Goal: Task Accomplishment & Management: Manage account settings

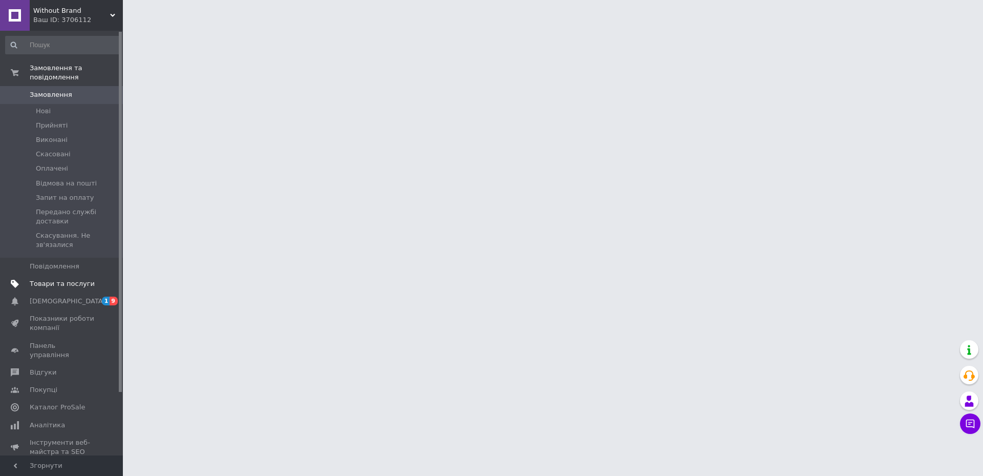
click at [71, 279] on span "Товари та послуги" at bounding box center [62, 283] width 65 height 9
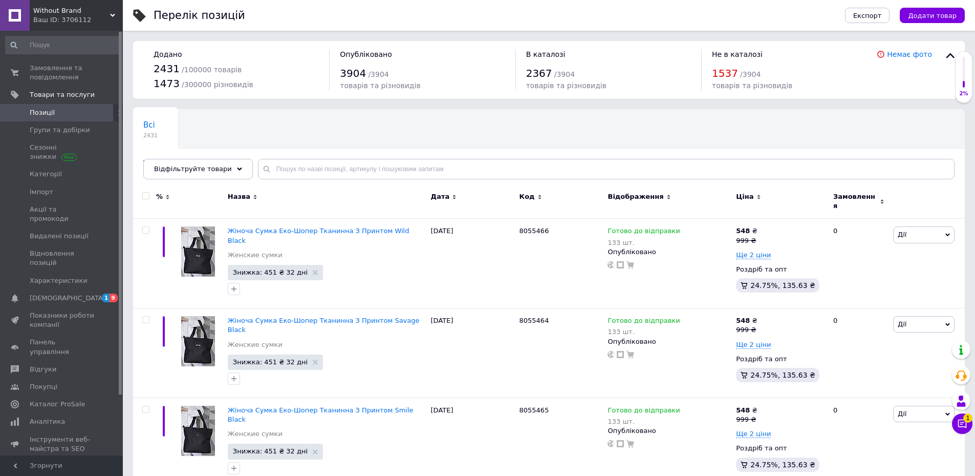
click at [145, 196] on input "checkbox" at bounding box center [145, 195] width 7 height 7
checkbox input "true"
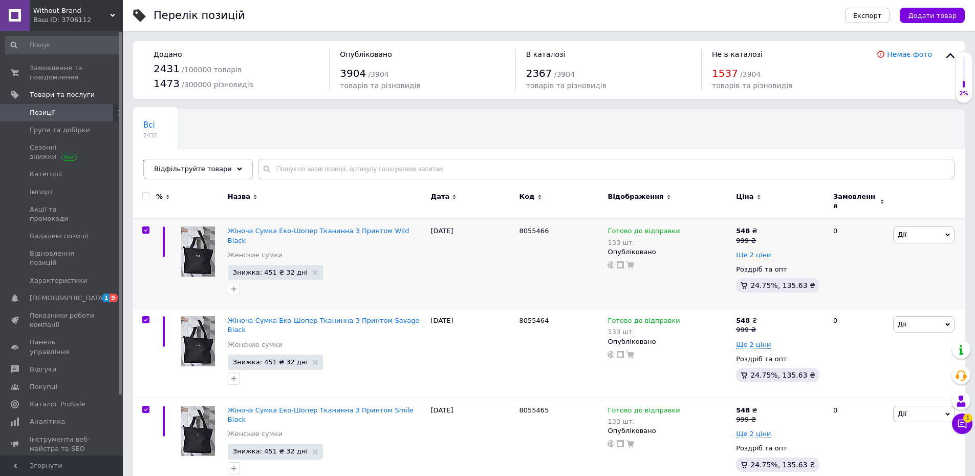
checkbox input "true"
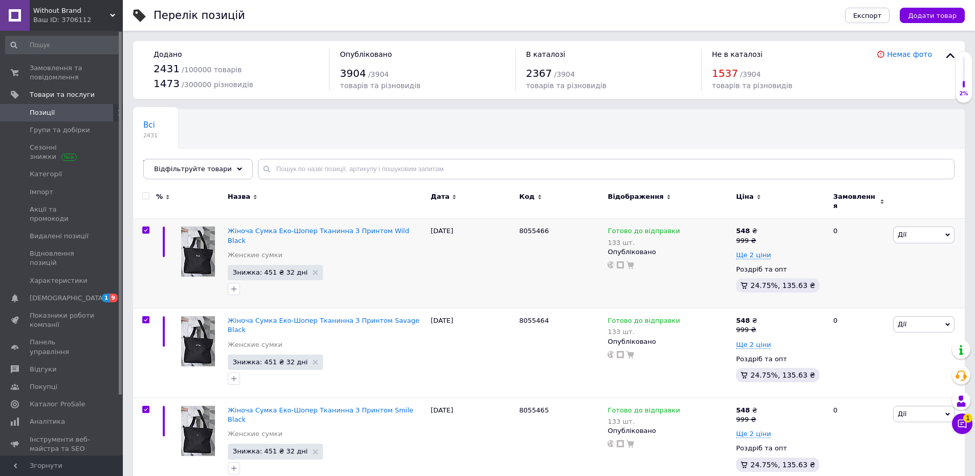
checkbox input "true"
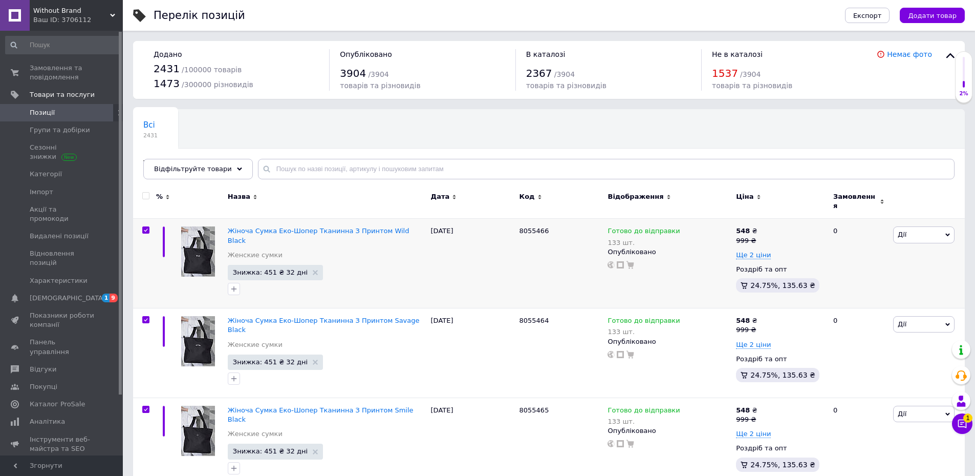
checkbox input "true"
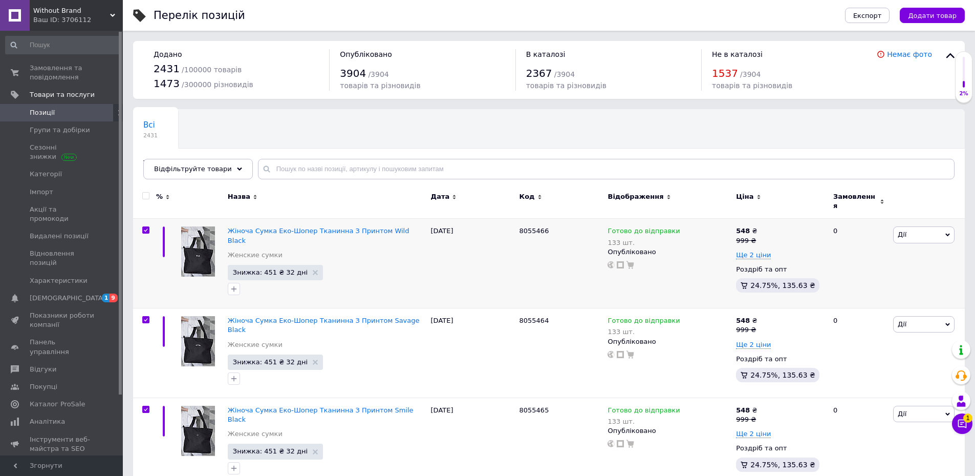
checkbox input "true"
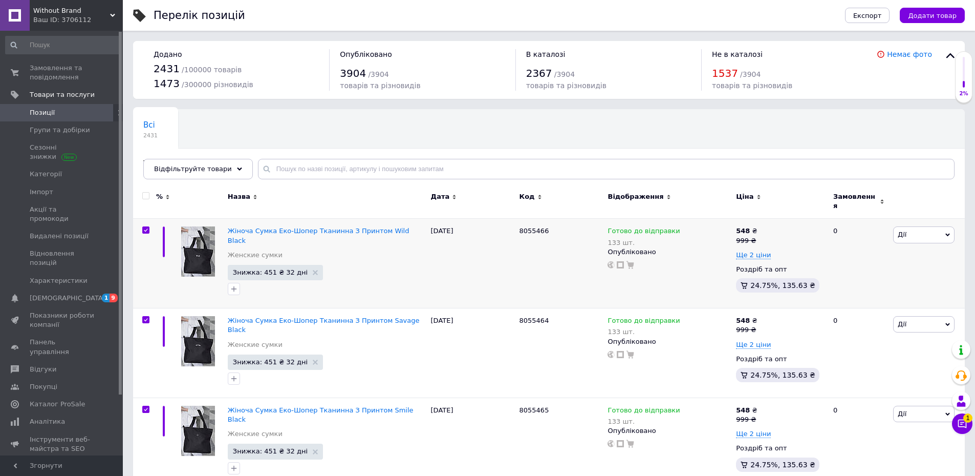
checkbox input "true"
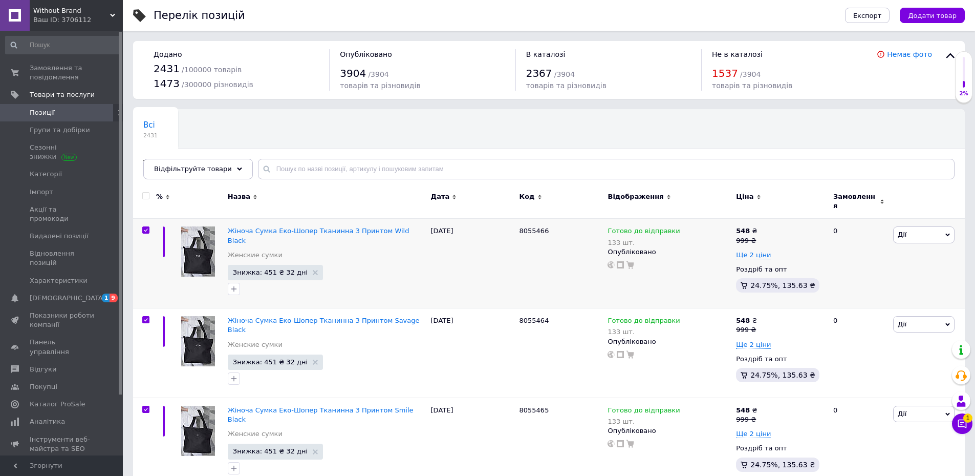
checkbox input "true"
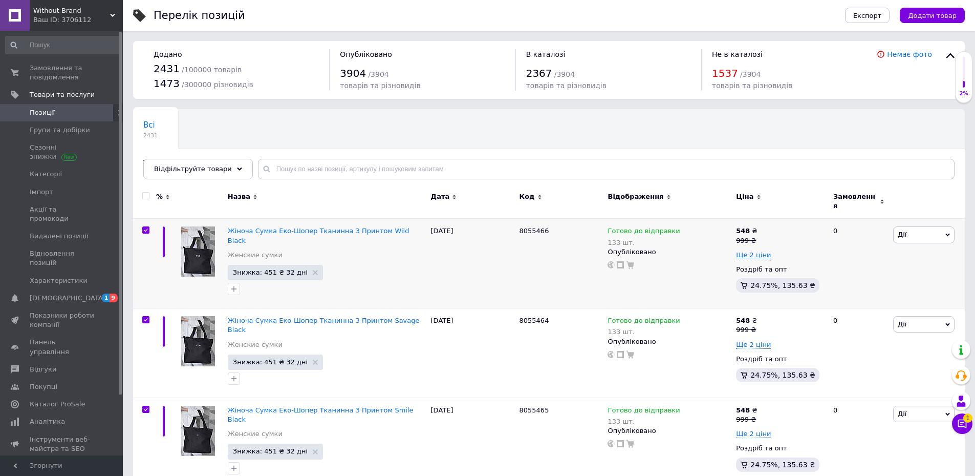
checkbox input "true"
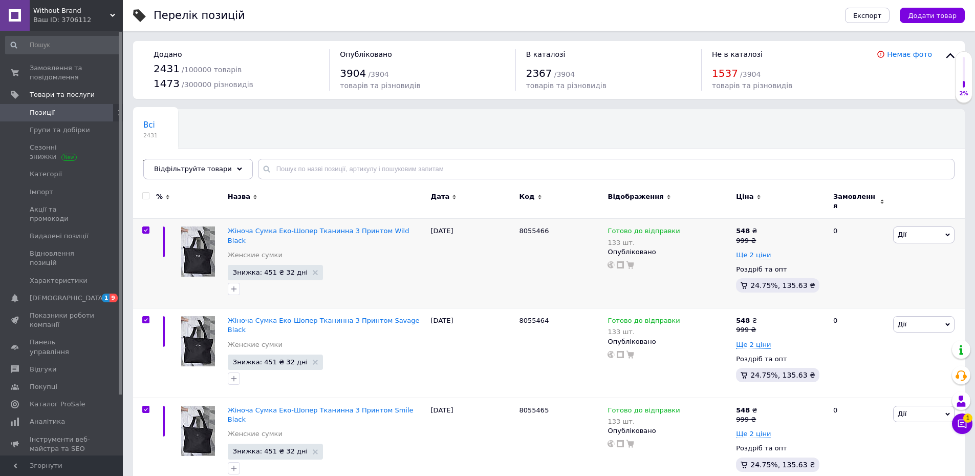
checkbox input "true"
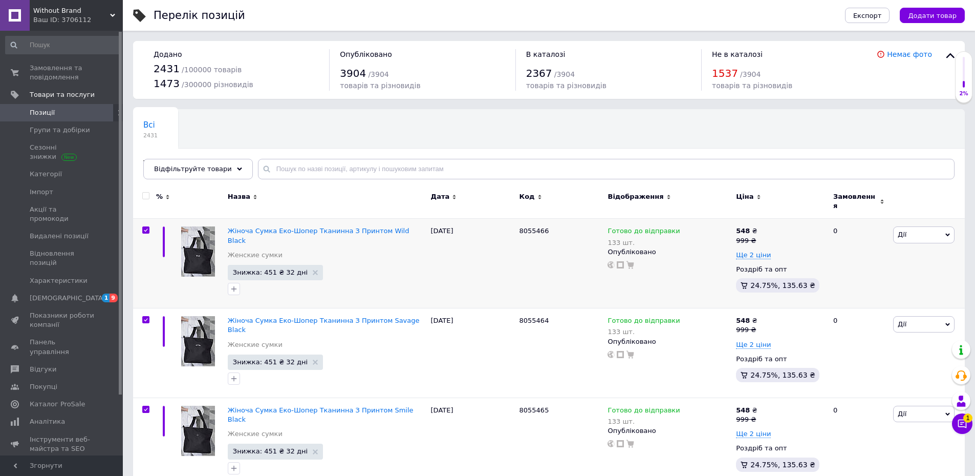
checkbox input "true"
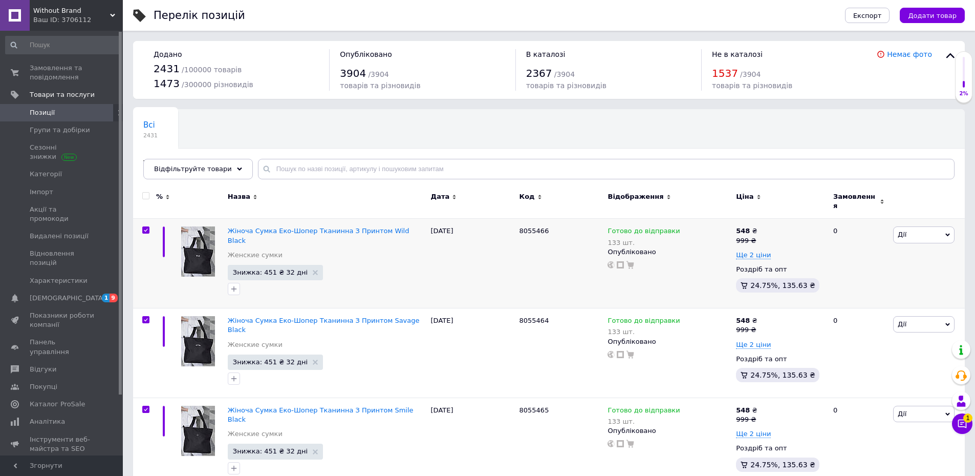
checkbox input "true"
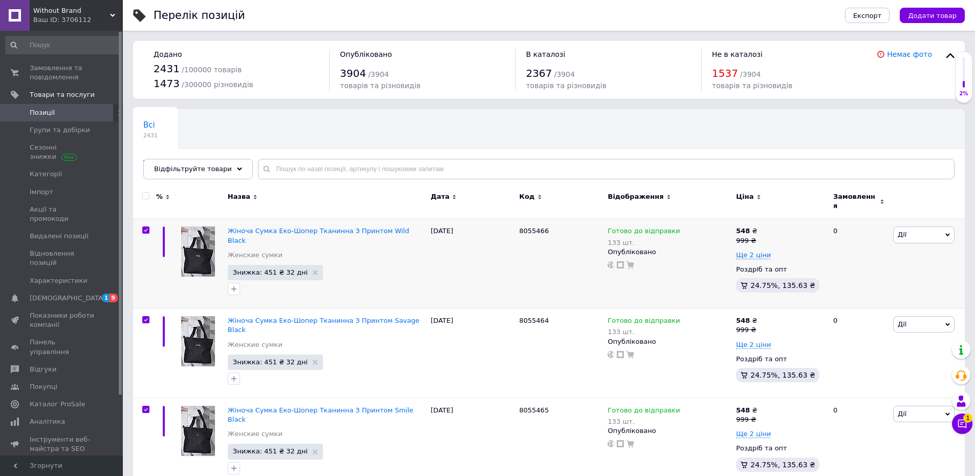
checkbox input "true"
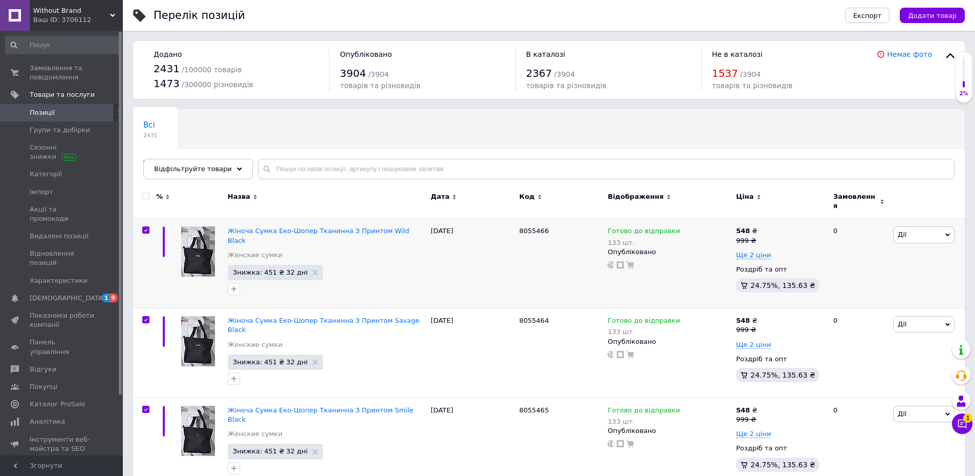
checkbox input "true"
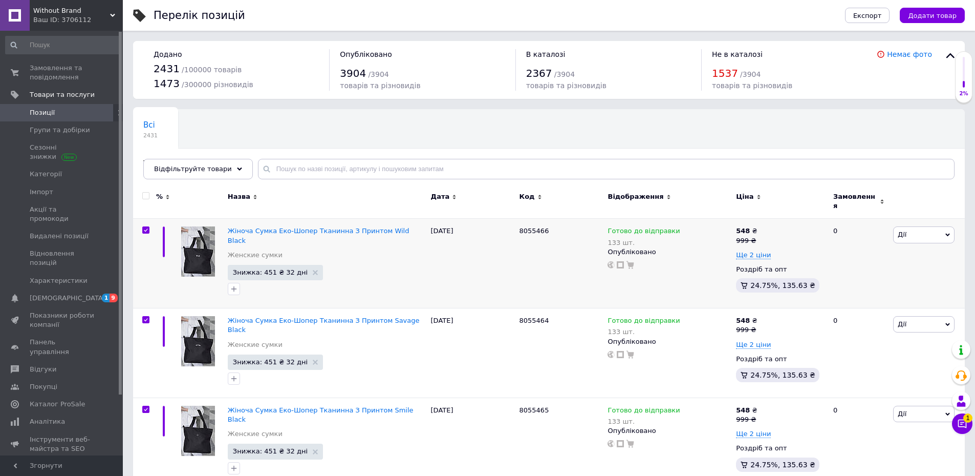
checkbox input "true"
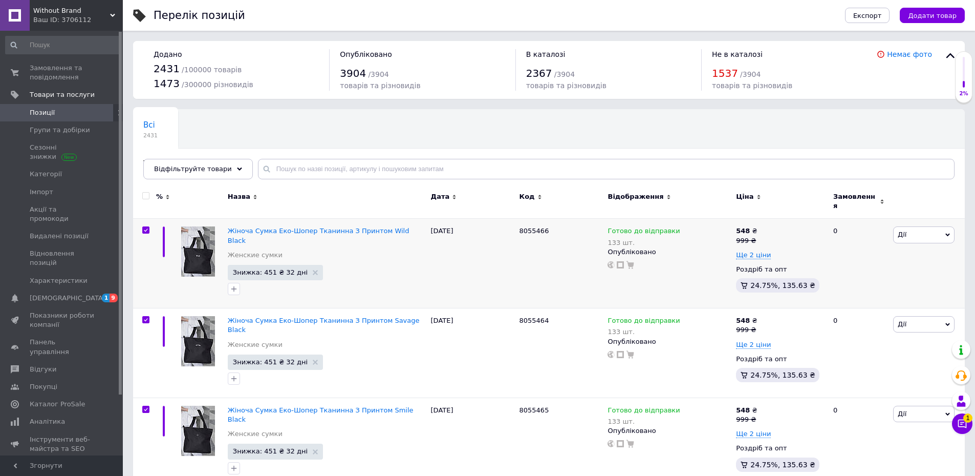
checkbox input "true"
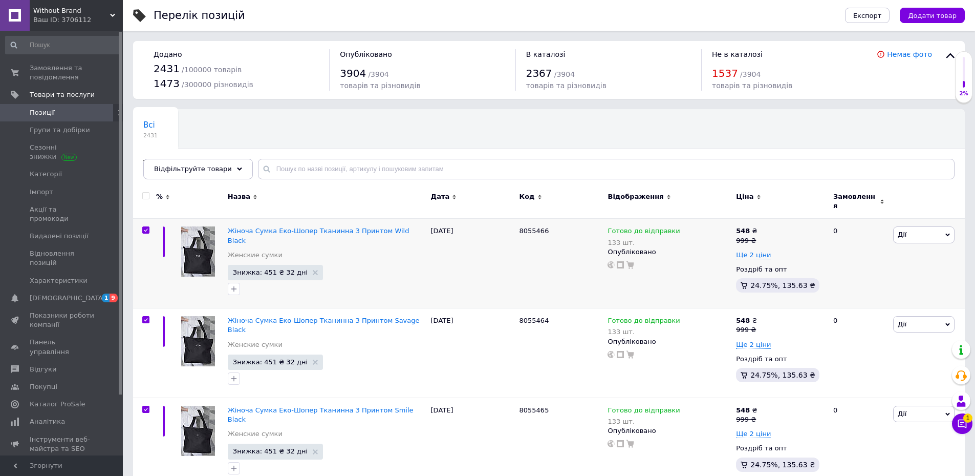
checkbox input "true"
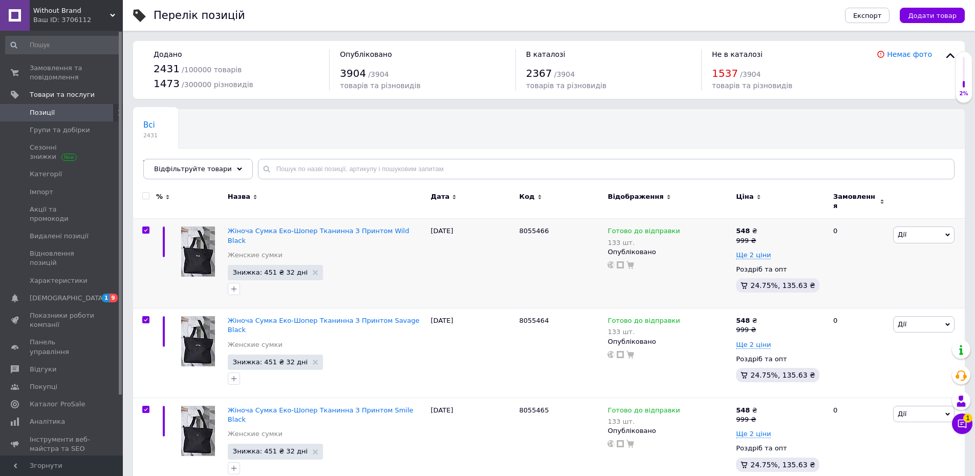
checkbox input "true"
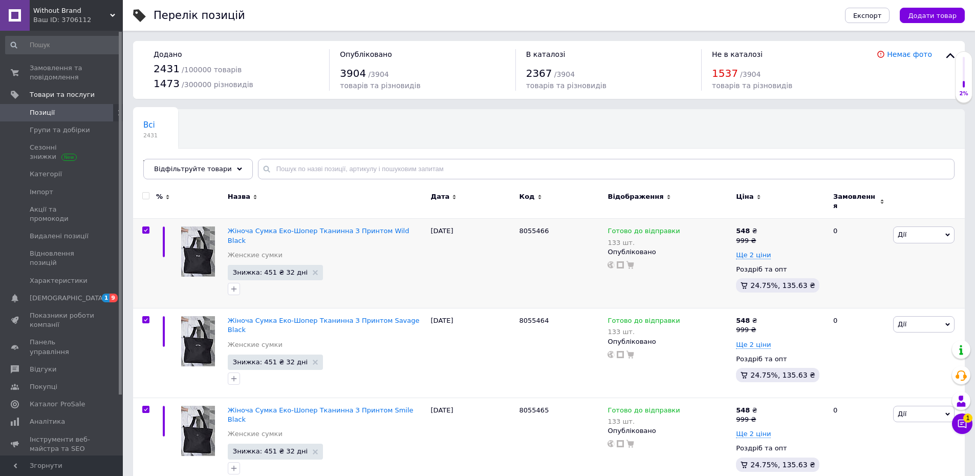
checkbox input "true"
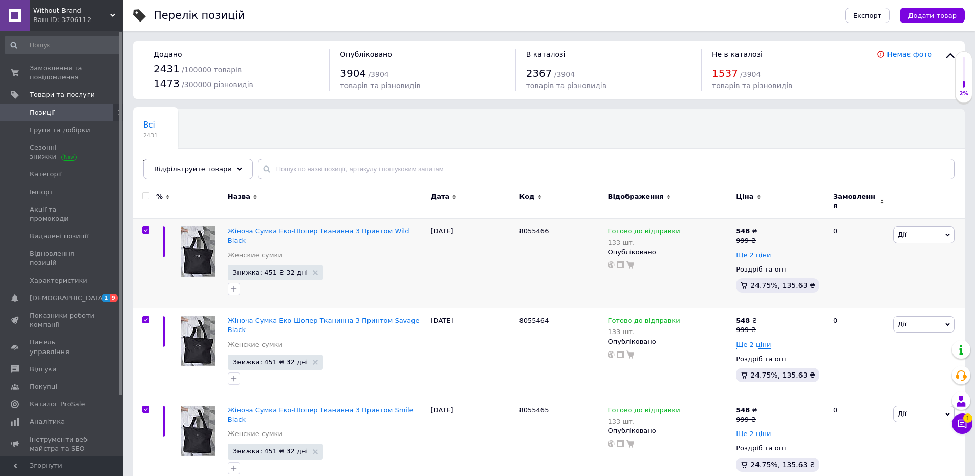
checkbox input "true"
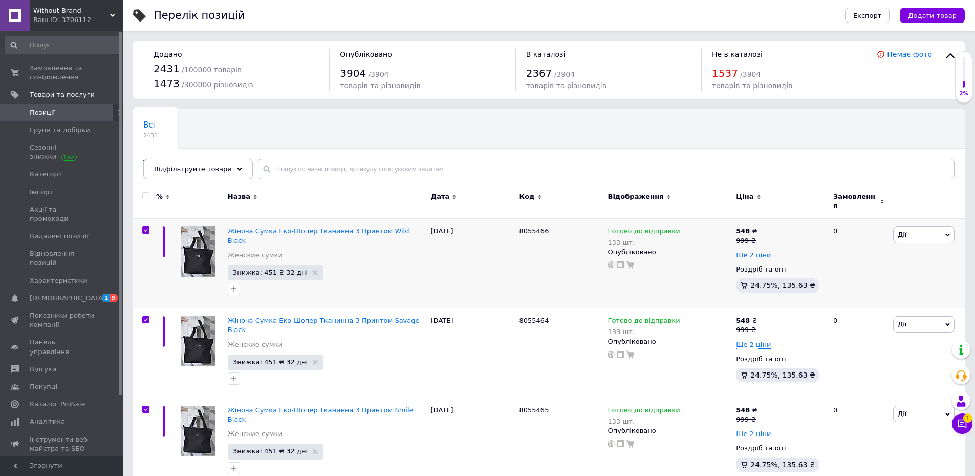
checkbox input "true"
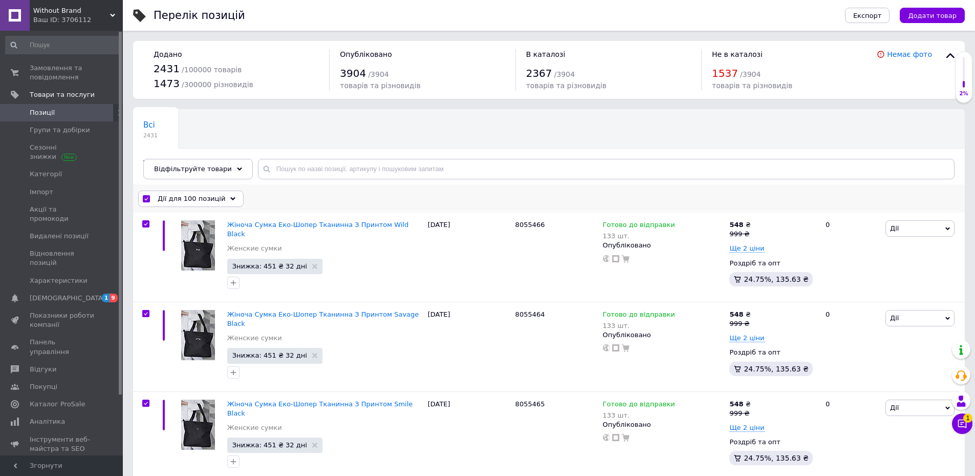
click at [219, 200] on div "Дії для 100 позицій" at bounding box center [190, 198] width 105 height 16
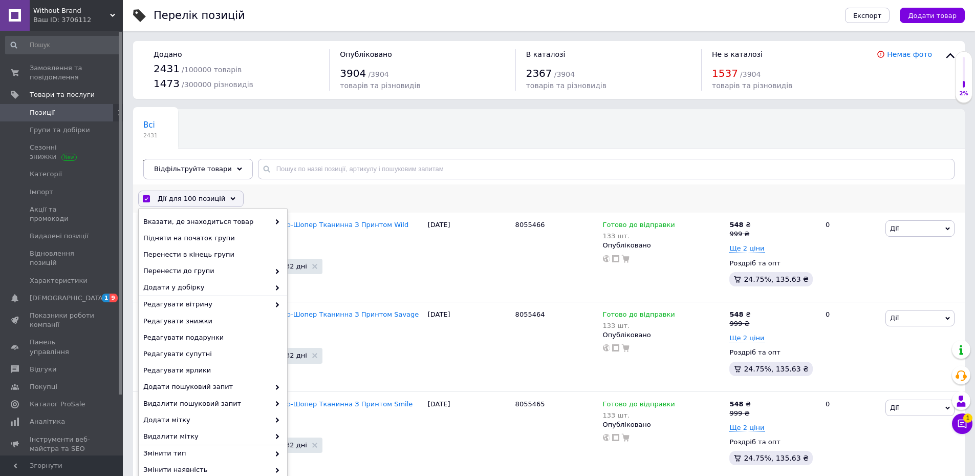
click at [335, 201] on div "Дії для 100 позицій Вибрати усі 2431 позиція Вибрані всі 2431 позиція Скасувати…" at bounding box center [549, 198] width 832 height 27
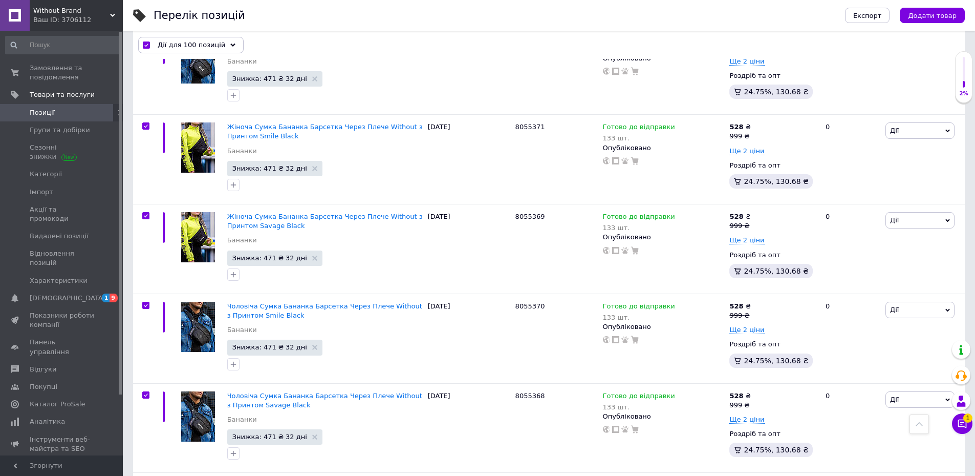
scroll to position [8613, 0]
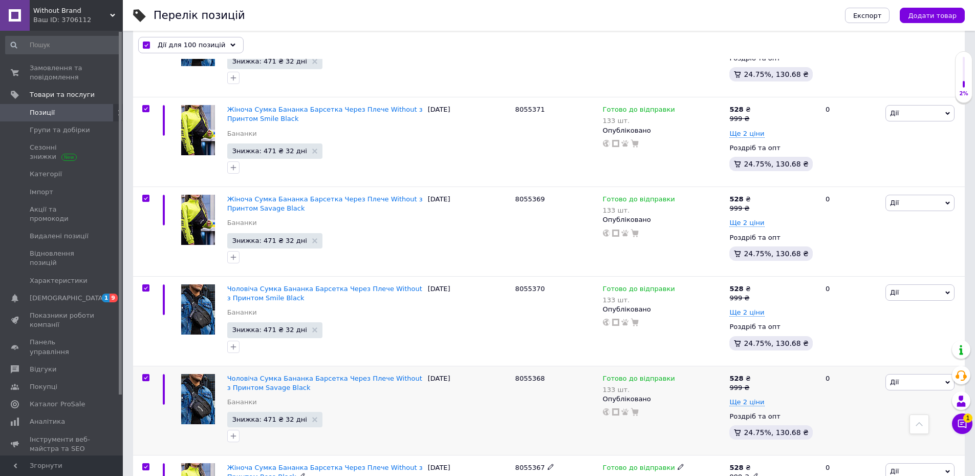
drag, startPoint x: 146, startPoint y: 354, endPoint x: 154, endPoint y: 271, distance: 82.7
click at [146, 463] on input "checkbox" at bounding box center [145, 466] width 7 height 7
checkbox input "false"
checkbox input "true"
click at [148, 374] on input "checkbox" at bounding box center [145, 377] width 7 height 7
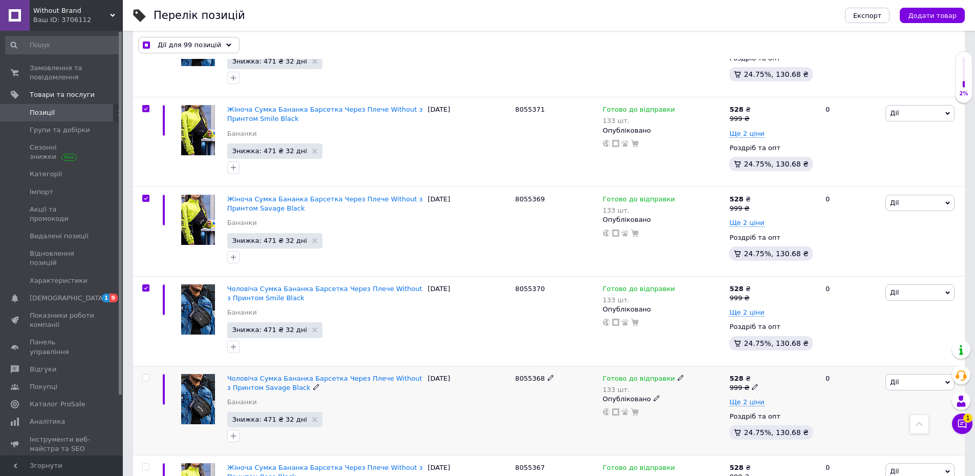
checkbox input "false"
checkbox input "true"
click at [147, 285] on input "checkbox" at bounding box center [145, 288] width 7 height 7
checkbox input "false"
checkbox input "true"
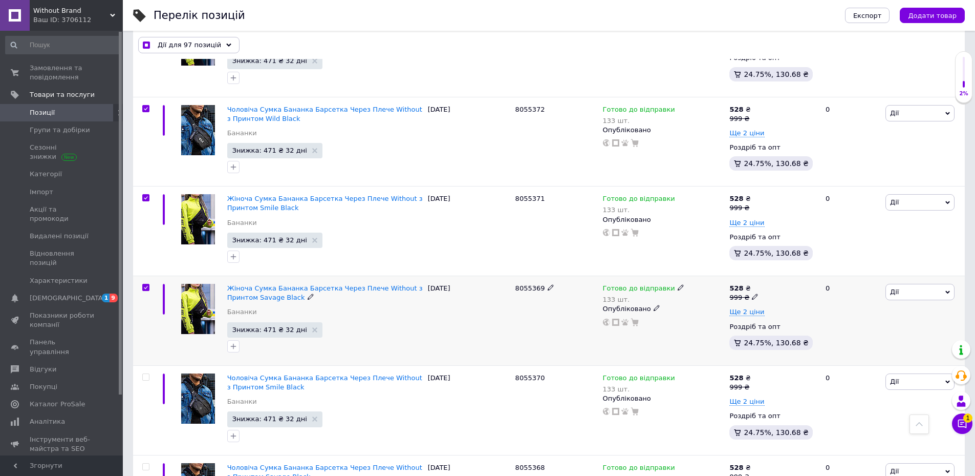
scroll to position [8511, 0]
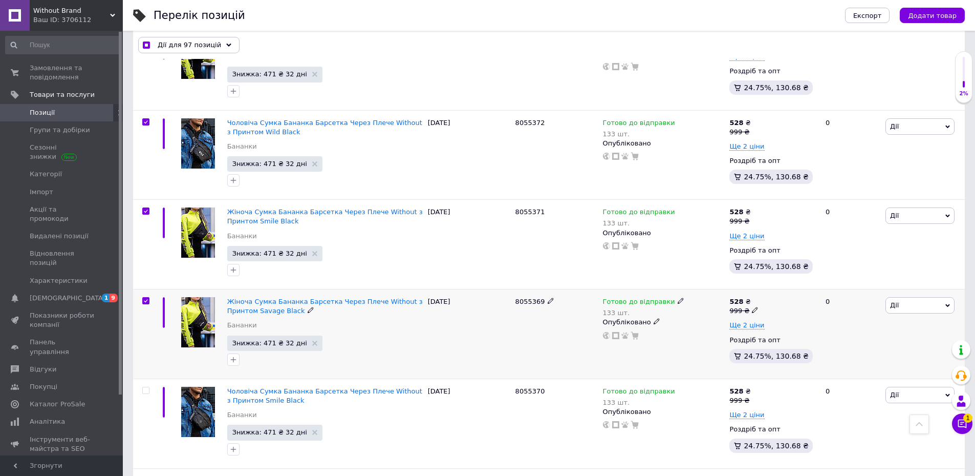
click at [145, 297] on input "checkbox" at bounding box center [145, 300] width 7 height 7
checkbox input "false"
checkbox input "true"
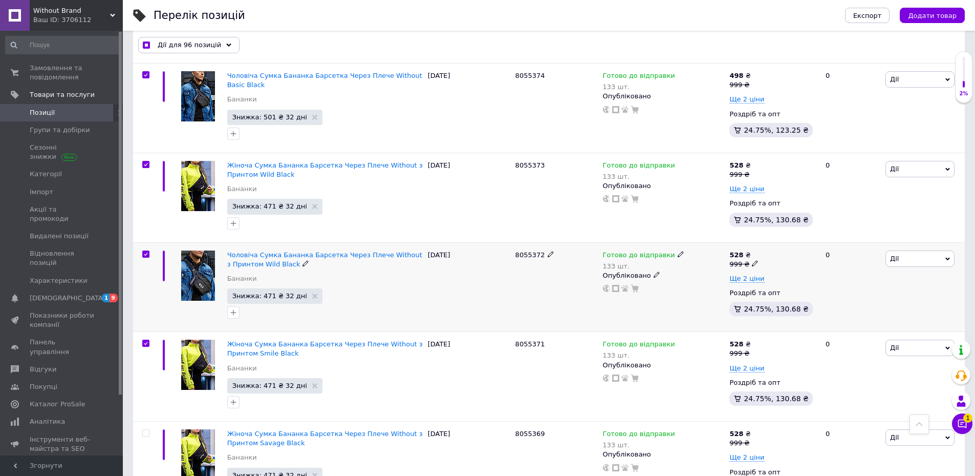
scroll to position [8357, 0]
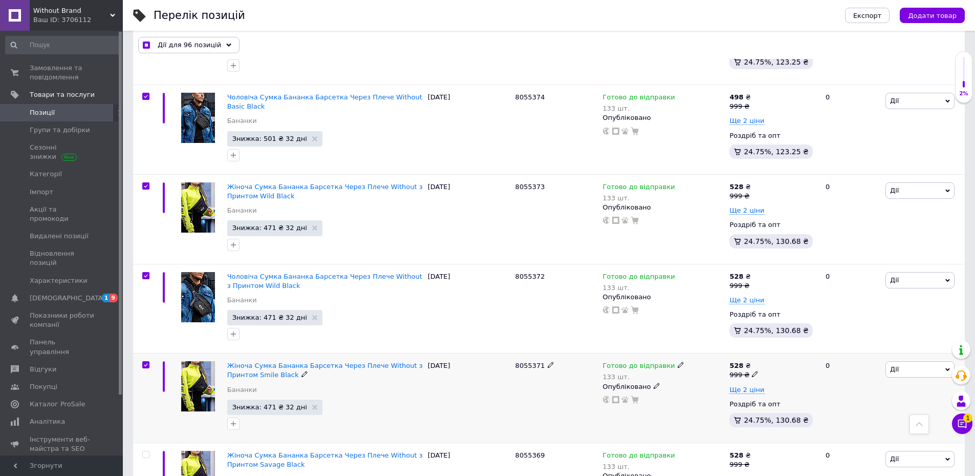
click at [142, 361] on input "checkbox" at bounding box center [145, 364] width 7 height 7
checkbox input "false"
checkbox input "true"
click at [145, 272] on input "checkbox" at bounding box center [145, 275] width 7 height 7
checkbox input "false"
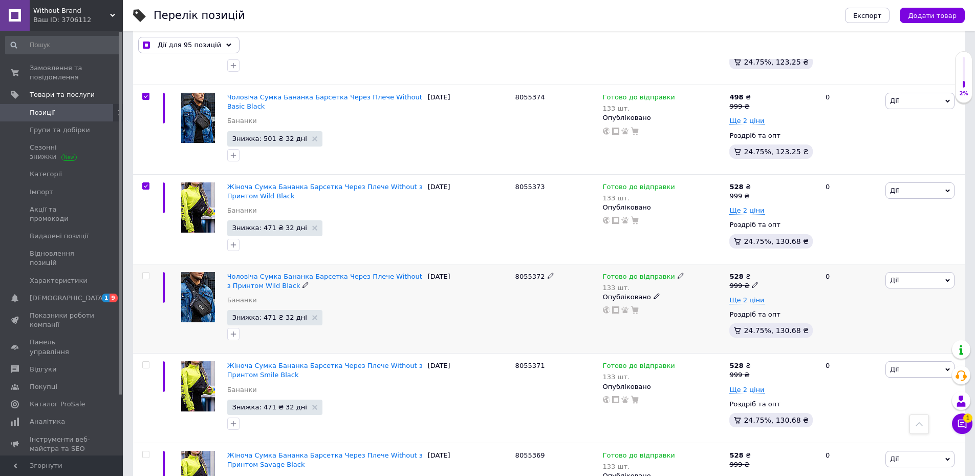
checkbox input "true"
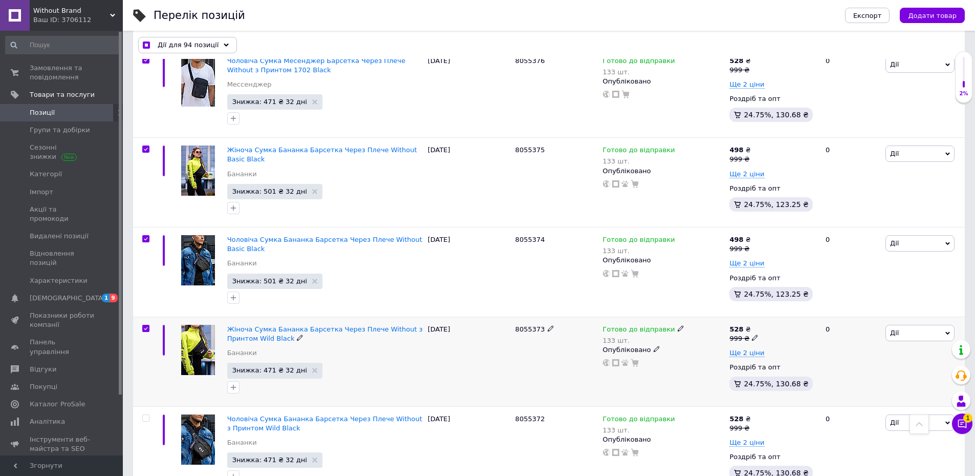
scroll to position [8204, 0]
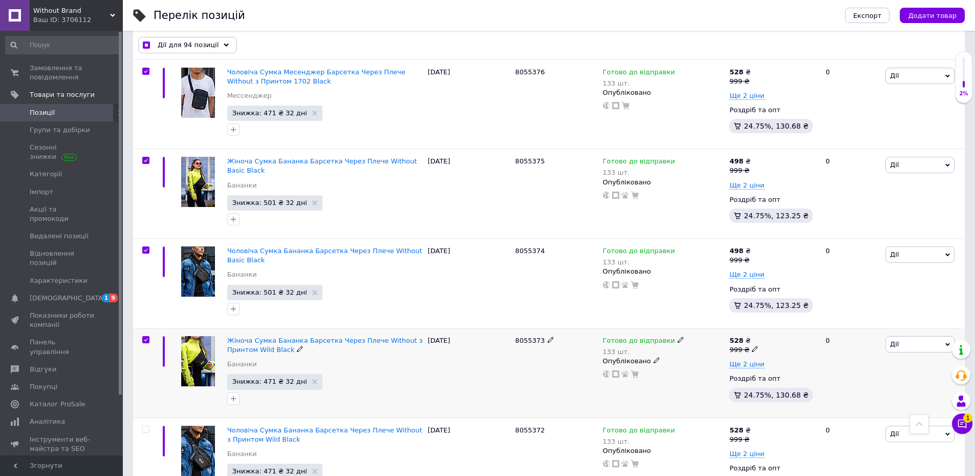
click at [146, 336] on input "checkbox" at bounding box center [145, 339] width 7 height 7
checkbox input "false"
checkbox input "true"
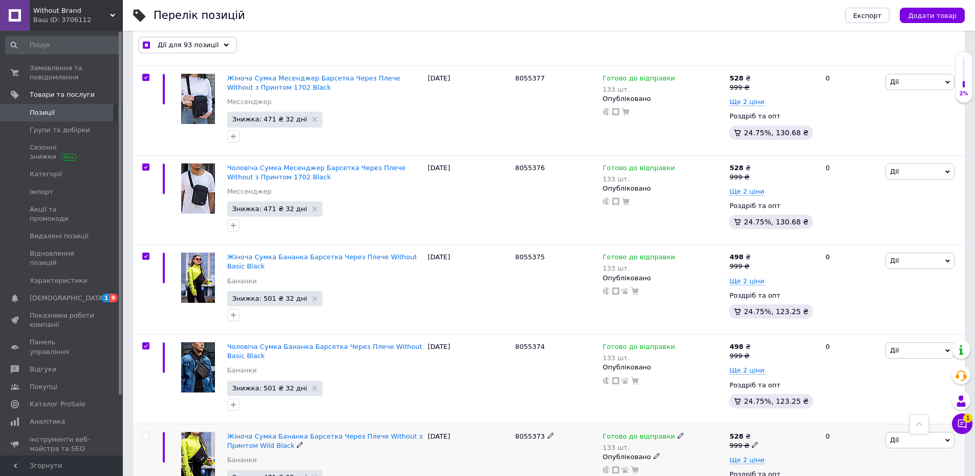
scroll to position [8101, 0]
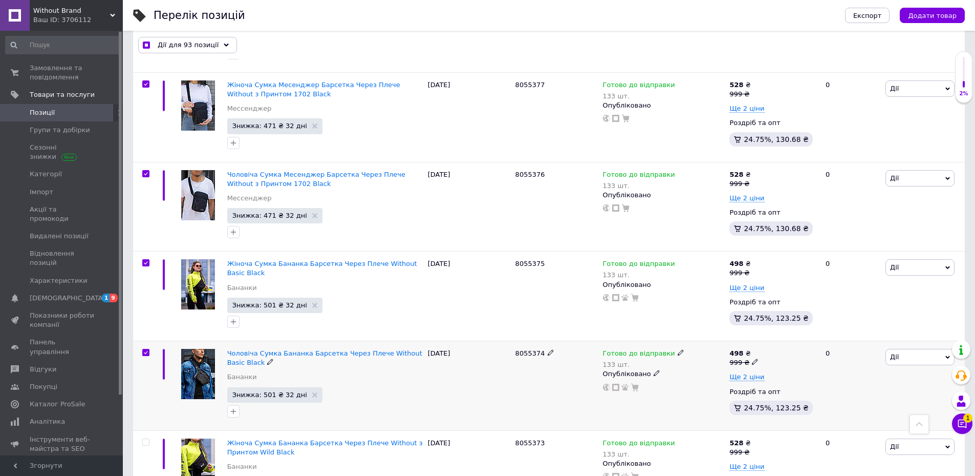
click at [145, 349] on input "checkbox" at bounding box center [145, 352] width 7 height 7
checkbox input "false"
checkbox input "true"
click at [147, 260] on input "checkbox" at bounding box center [145, 263] width 7 height 7
checkbox input "false"
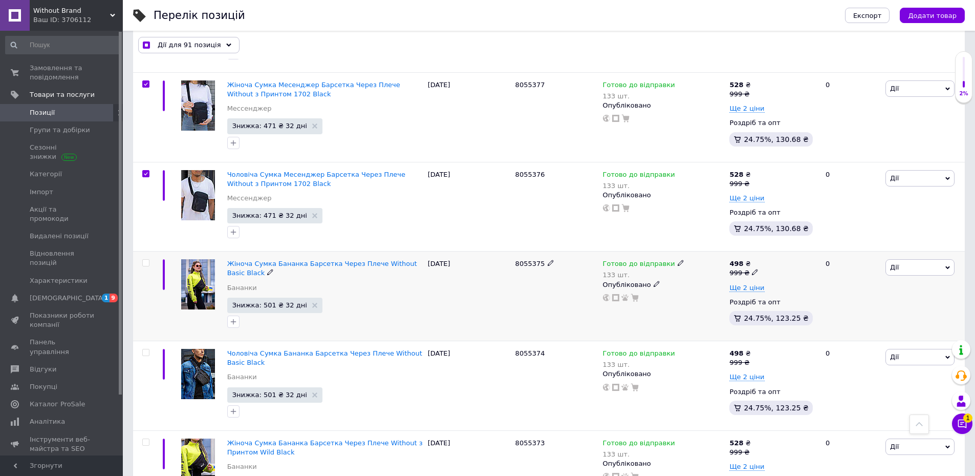
scroll to position [8050, 0]
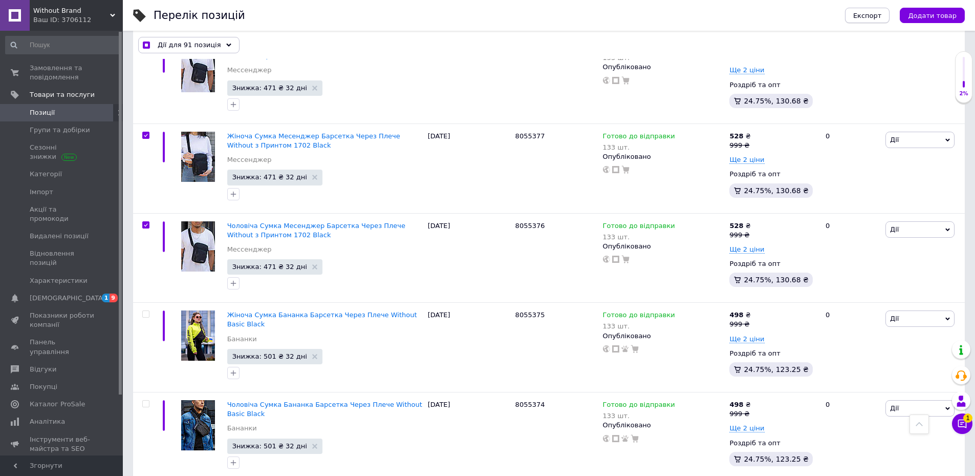
click at [882, 16] on span "Експорт" at bounding box center [867, 16] width 29 height 8
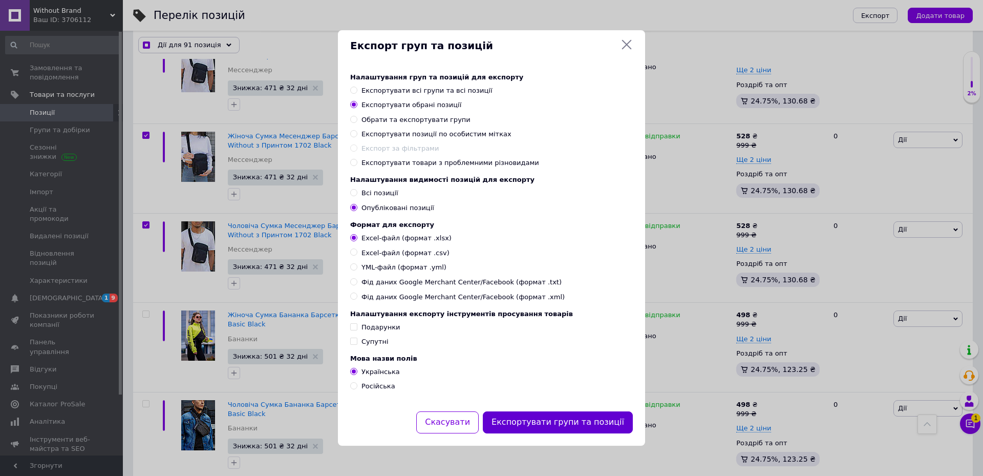
click at [579, 422] on button "Експортувати групи та позиції" at bounding box center [558, 422] width 150 height 22
checkbox input "true"
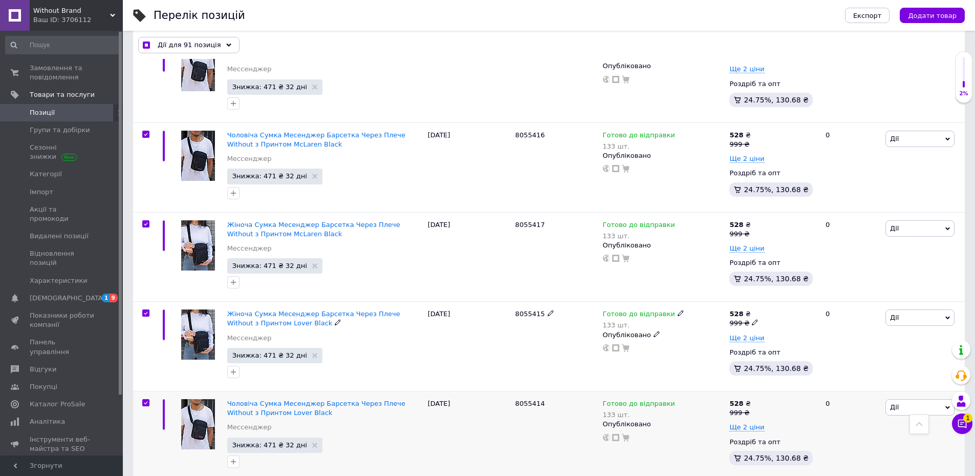
scroll to position [4610, 0]
